Goal: Information Seeking & Learning: Learn about a topic

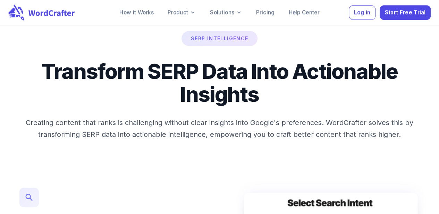
scroll to position [407, 0]
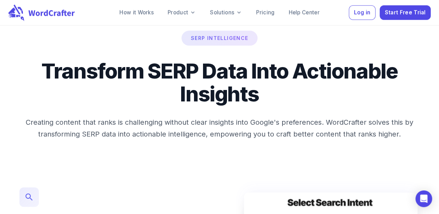
click at [153, 81] on h2 "Transform SERP Data Into Actionable Insights" at bounding box center [219, 78] width 422 height 54
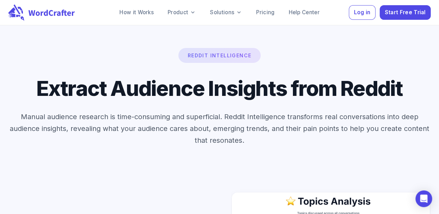
scroll to position [1183, 0]
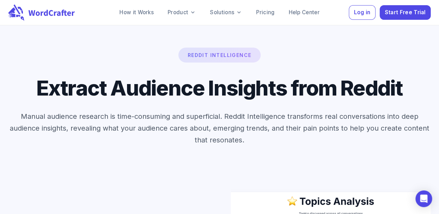
click at [153, 81] on h2 "Extract Audience Insights from Reddit" at bounding box center [219, 83] width 422 height 31
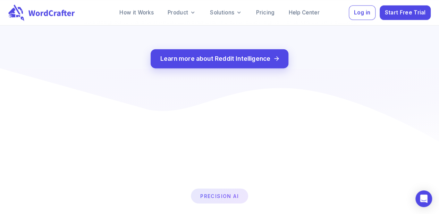
scroll to position [1955, 0]
click at [270, 19] on link "Pricing" at bounding box center [265, 13] width 29 height 14
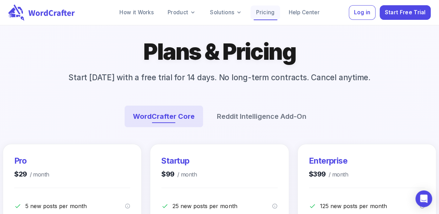
scroll to position [46, 0]
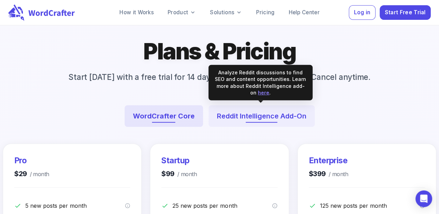
click at [238, 105] on button "Reddit Intelligence Add-On" at bounding box center [262, 116] width 106 height 22
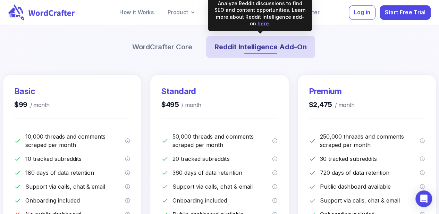
scroll to position [115, 0]
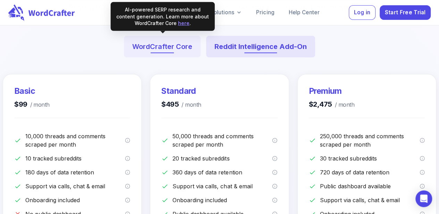
click at [182, 52] on button "WordCrafter Core" at bounding box center [162, 47] width 77 height 22
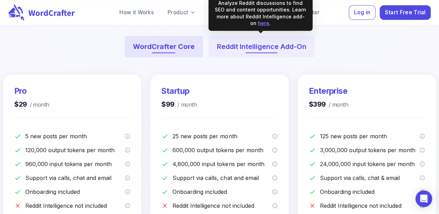
click at [229, 45] on button "Reddit Intelligence Add-On" at bounding box center [262, 47] width 106 height 22
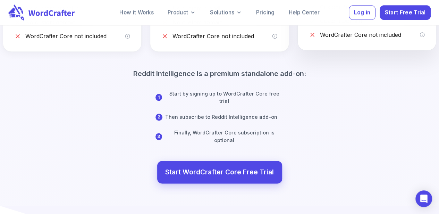
scroll to position [0, 0]
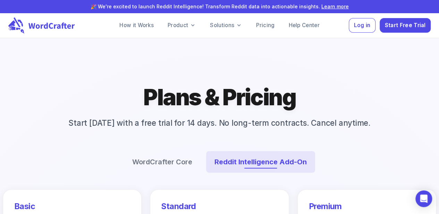
click at [278, 83] on h1 "Plans & Pricing" at bounding box center [219, 97] width 152 height 29
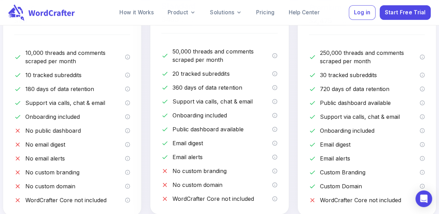
scroll to position [197, 0]
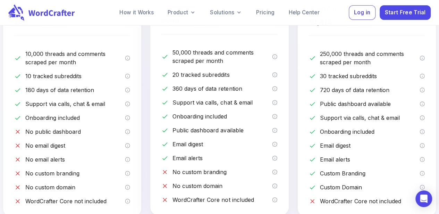
click at [183, 89] on p "360 days of data retention" at bounding box center [222, 88] width 100 height 8
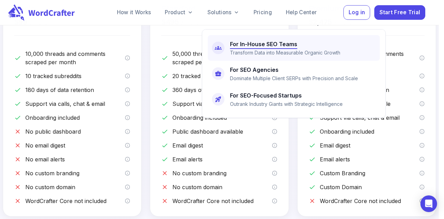
click at [256, 42] on h6 "For In-House SEO Teams" at bounding box center [263, 44] width 67 height 10
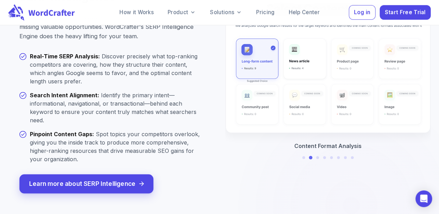
scroll to position [923, 0]
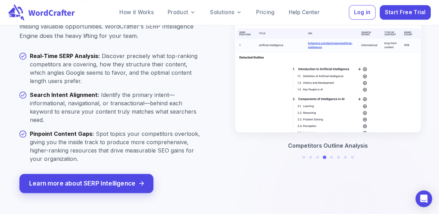
click at [135, 64] on p "Real-Time SERP Analysis : Discover precisely what top-ranking competitors are c…" at bounding box center [116, 68] width 173 height 33
